Goal: Check status: Check status

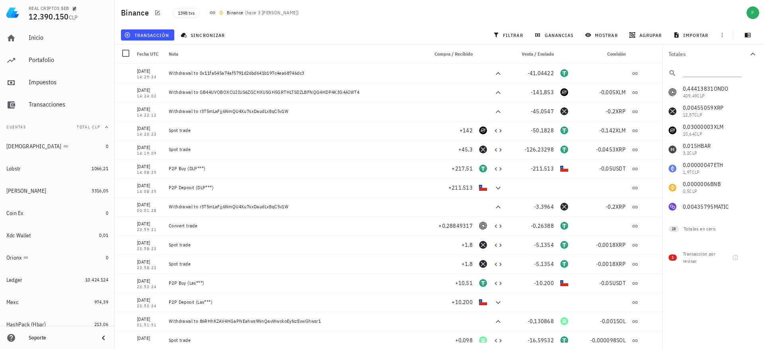
click at [50, 50] on div "Inicio [GEOGRAPHIC_DATA] Impuestos [GEOGRAPHIC_DATA]" at bounding box center [57, 71] width 108 height 92
click at [49, 58] on div "Portafolio" at bounding box center [69, 60] width 80 height 8
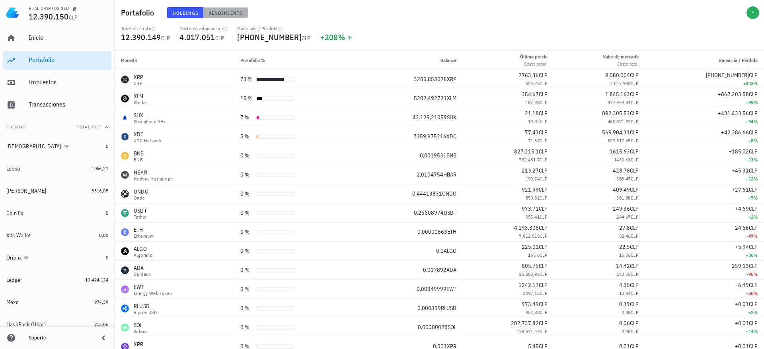
click at [214, 11] on span "Rendimiento" at bounding box center [225, 13] width 35 height 6
